Goal: Transaction & Acquisition: Subscribe to service/newsletter

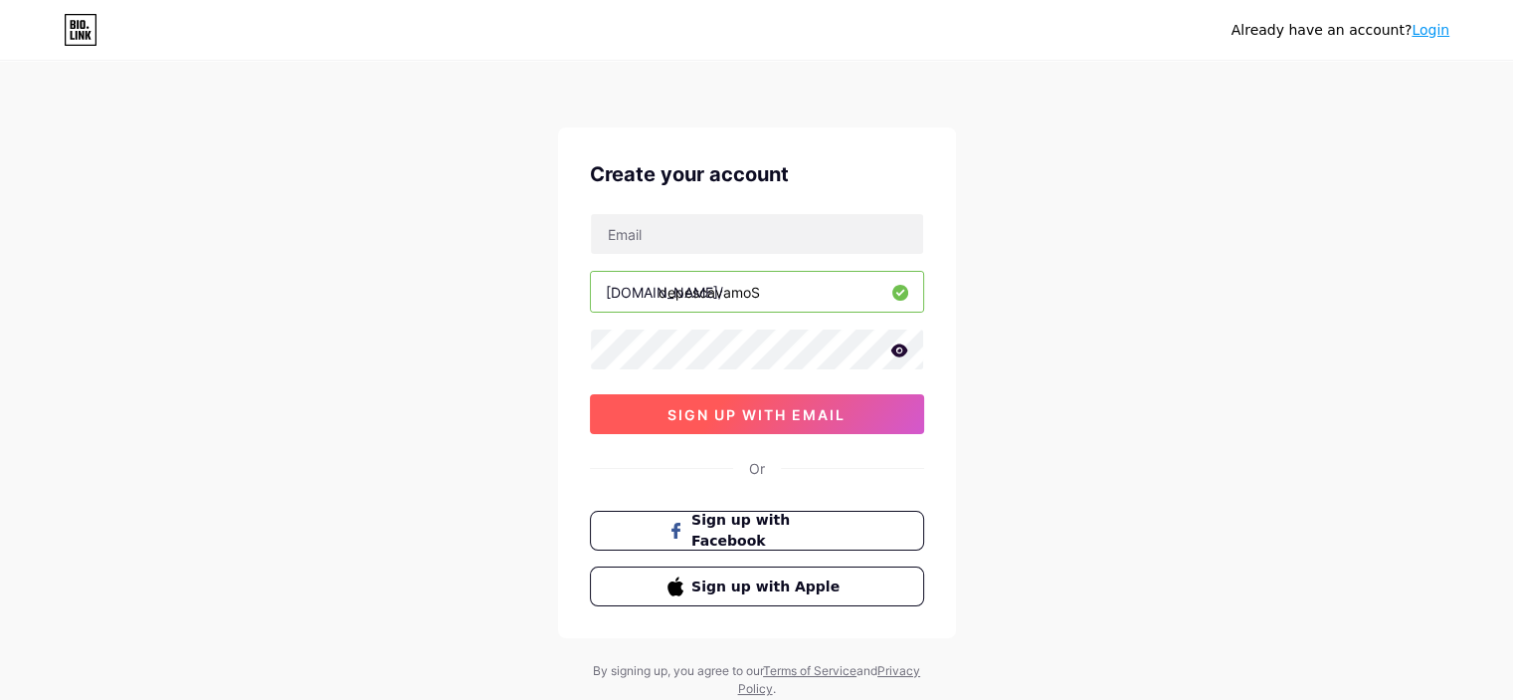
click at [651, 413] on button "sign up with email" at bounding box center [757, 414] width 334 height 40
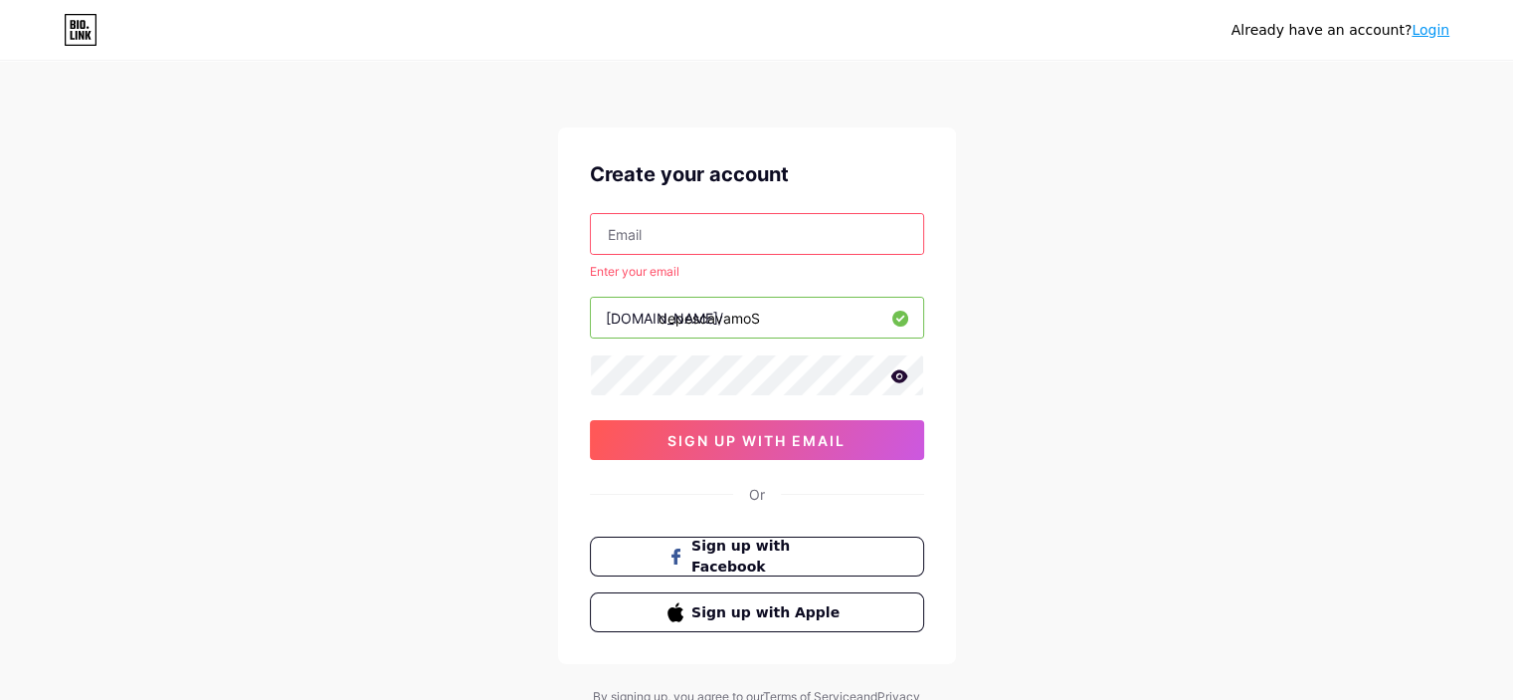
click at [675, 212] on div "Create your account Enter your email [DOMAIN_NAME]/ depescavamoS 03AFcWeA7qu036…" at bounding box center [757, 395] width 398 height 536
click at [675, 221] on input "text" at bounding box center [757, 234] width 332 height 40
type input "[EMAIL_ADDRESS][DOMAIN_NAME]"
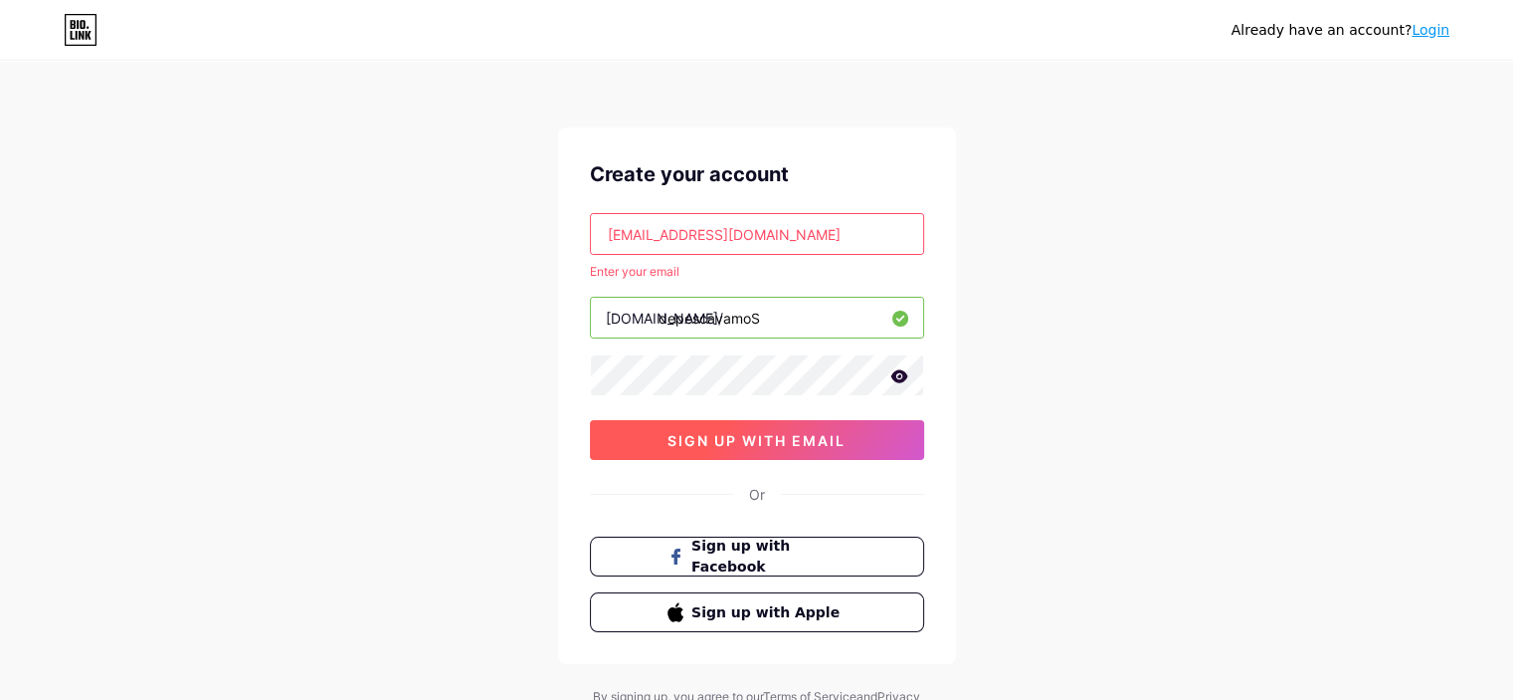
click at [740, 432] on span "sign up with email" at bounding box center [757, 440] width 178 height 17
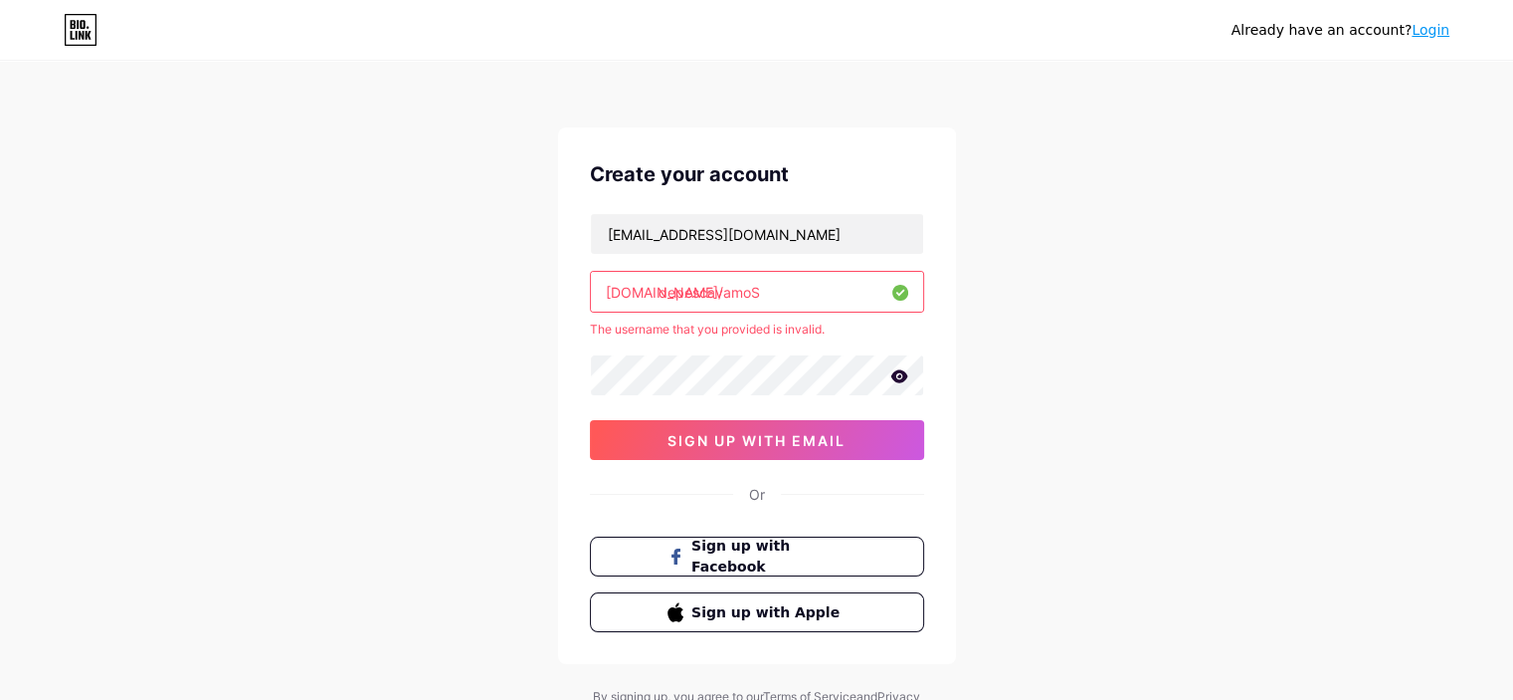
click at [788, 293] on input "depescavamoS" at bounding box center [757, 292] width 332 height 40
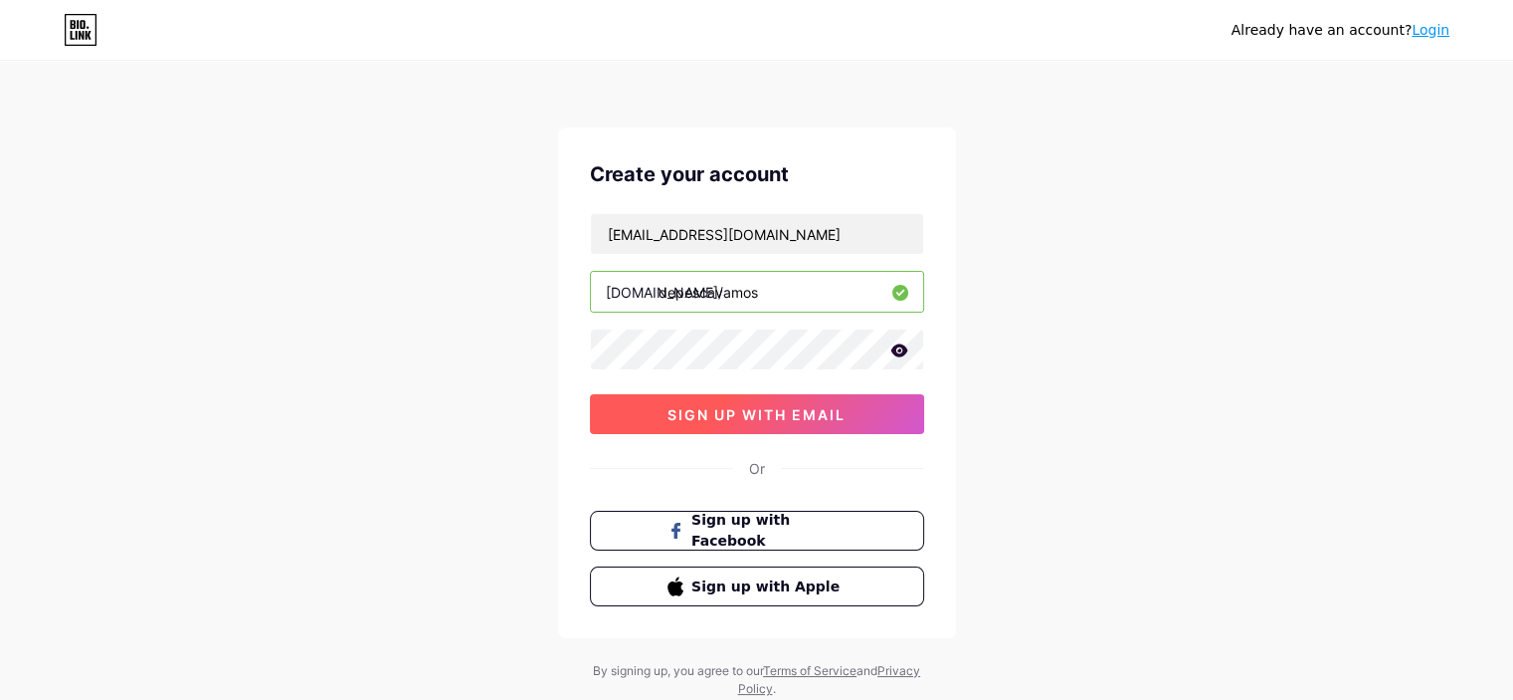
type input "depescavamos"
click at [780, 409] on span "sign up with email" at bounding box center [757, 414] width 178 height 17
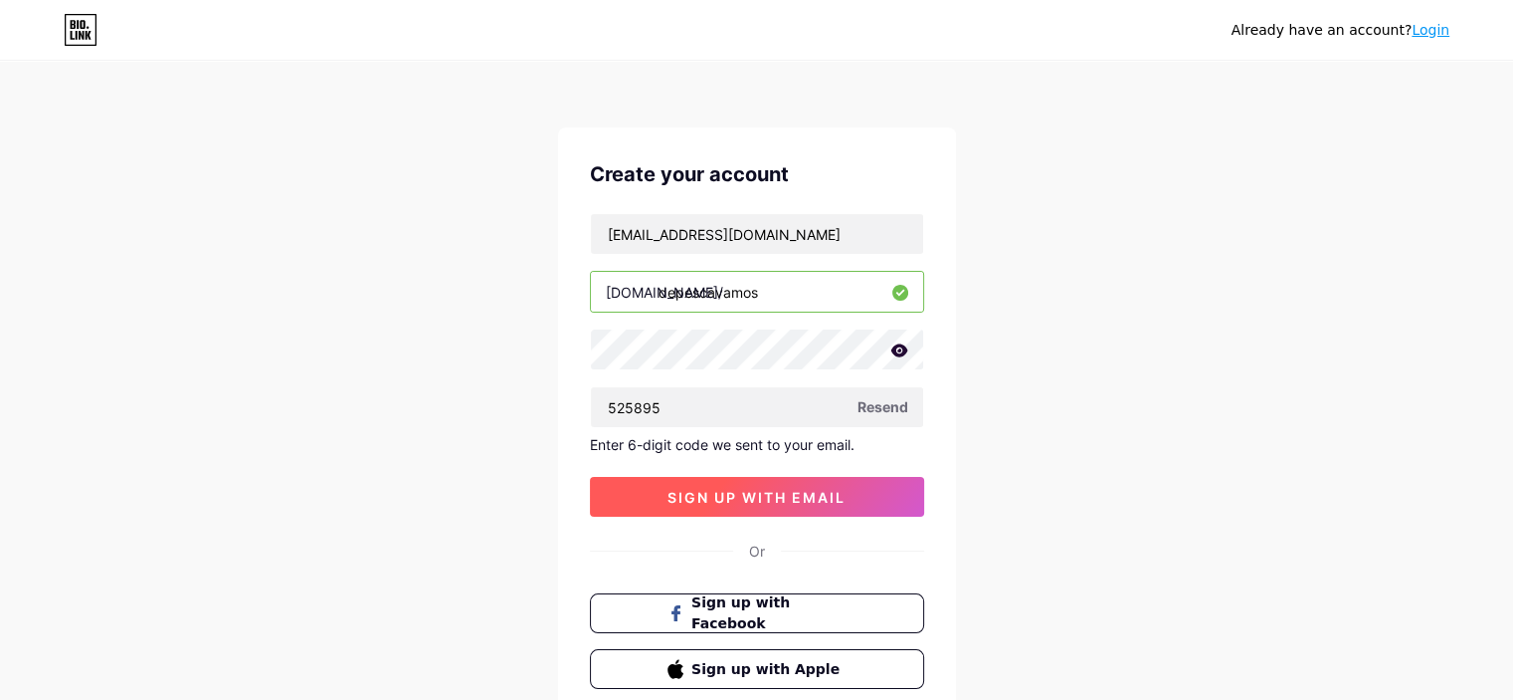
type input "525895"
click at [777, 501] on span "sign up with email" at bounding box center [757, 497] width 178 height 17
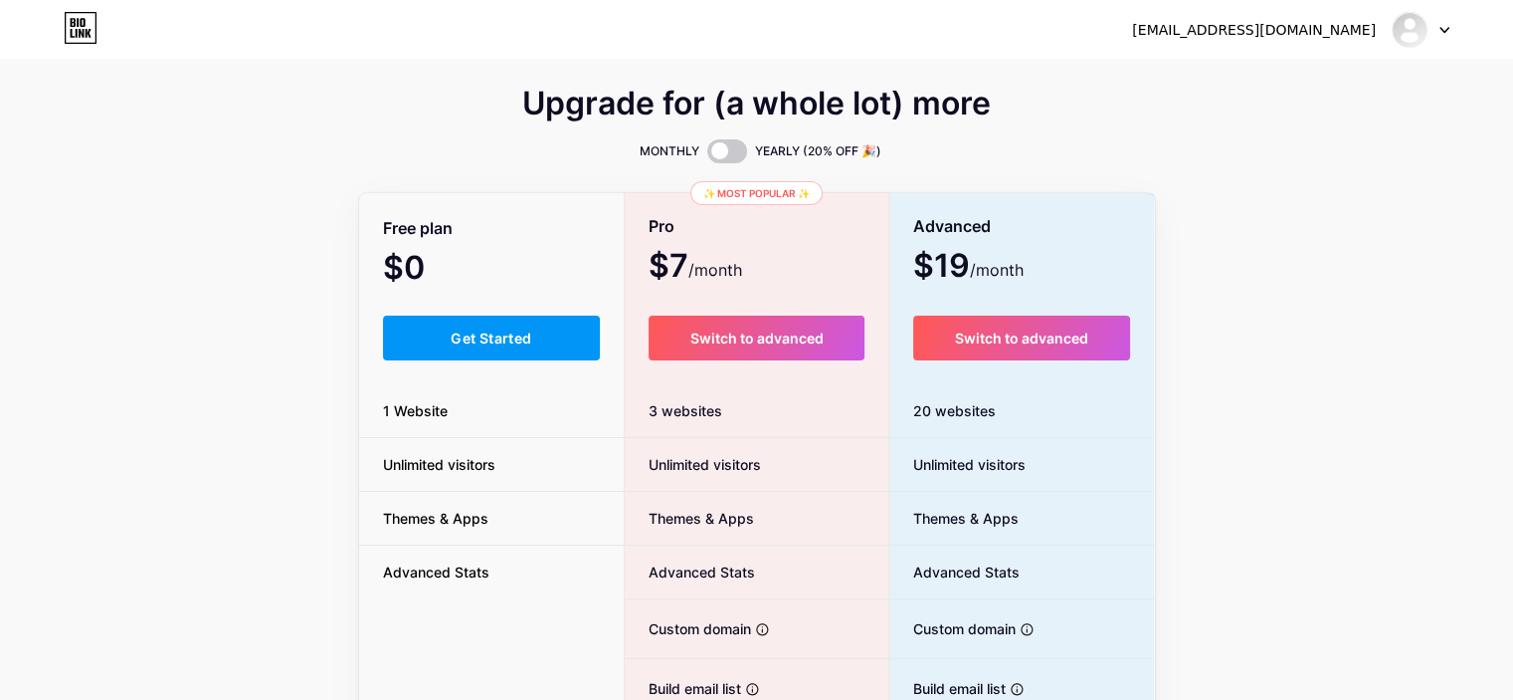
click at [1455, 22] on div "[EMAIL_ADDRESS][DOMAIN_NAME] Dashboard Logout" at bounding box center [756, 30] width 1513 height 36
click at [1444, 30] on icon at bounding box center [1445, 30] width 8 height 5
click at [1273, 134] on li "Logout" at bounding box center [1325, 135] width 247 height 54
